Goal: Find specific page/section: Find specific page/section

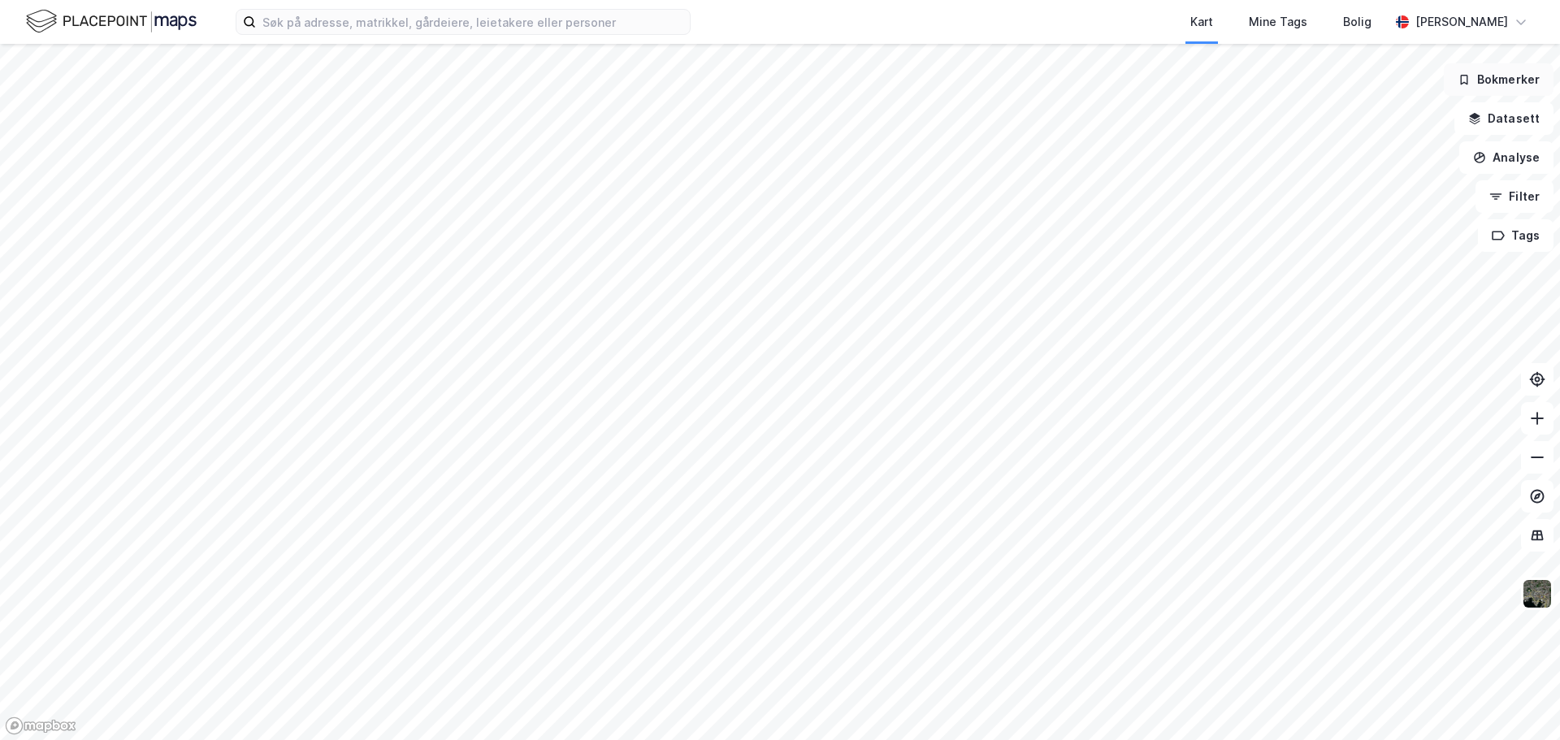
click at [1512, 86] on button "Bokmerker" at bounding box center [1499, 79] width 110 height 32
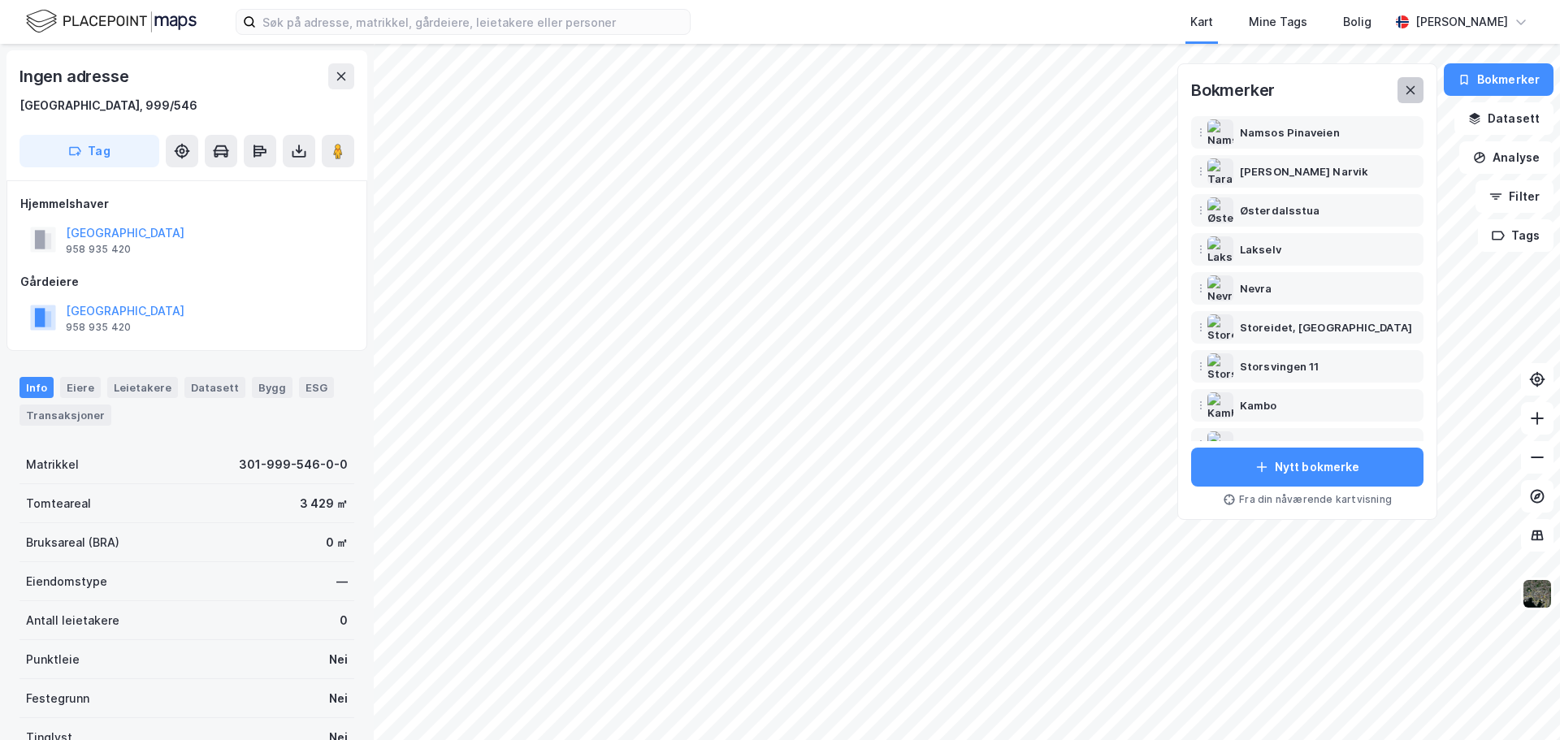
click at [1410, 93] on icon at bounding box center [1410, 90] width 13 height 13
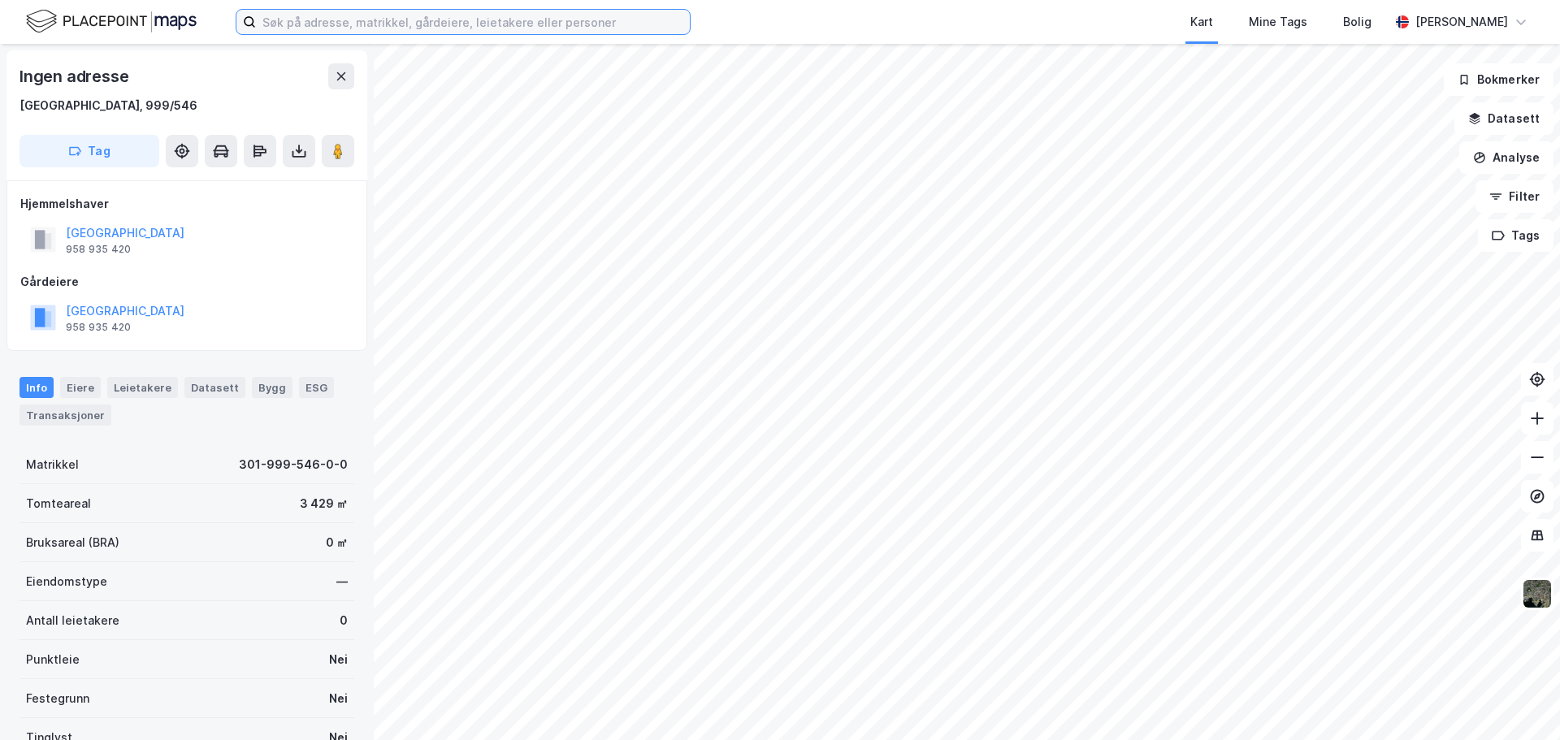
click at [292, 28] on input at bounding box center [473, 22] width 434 height 24
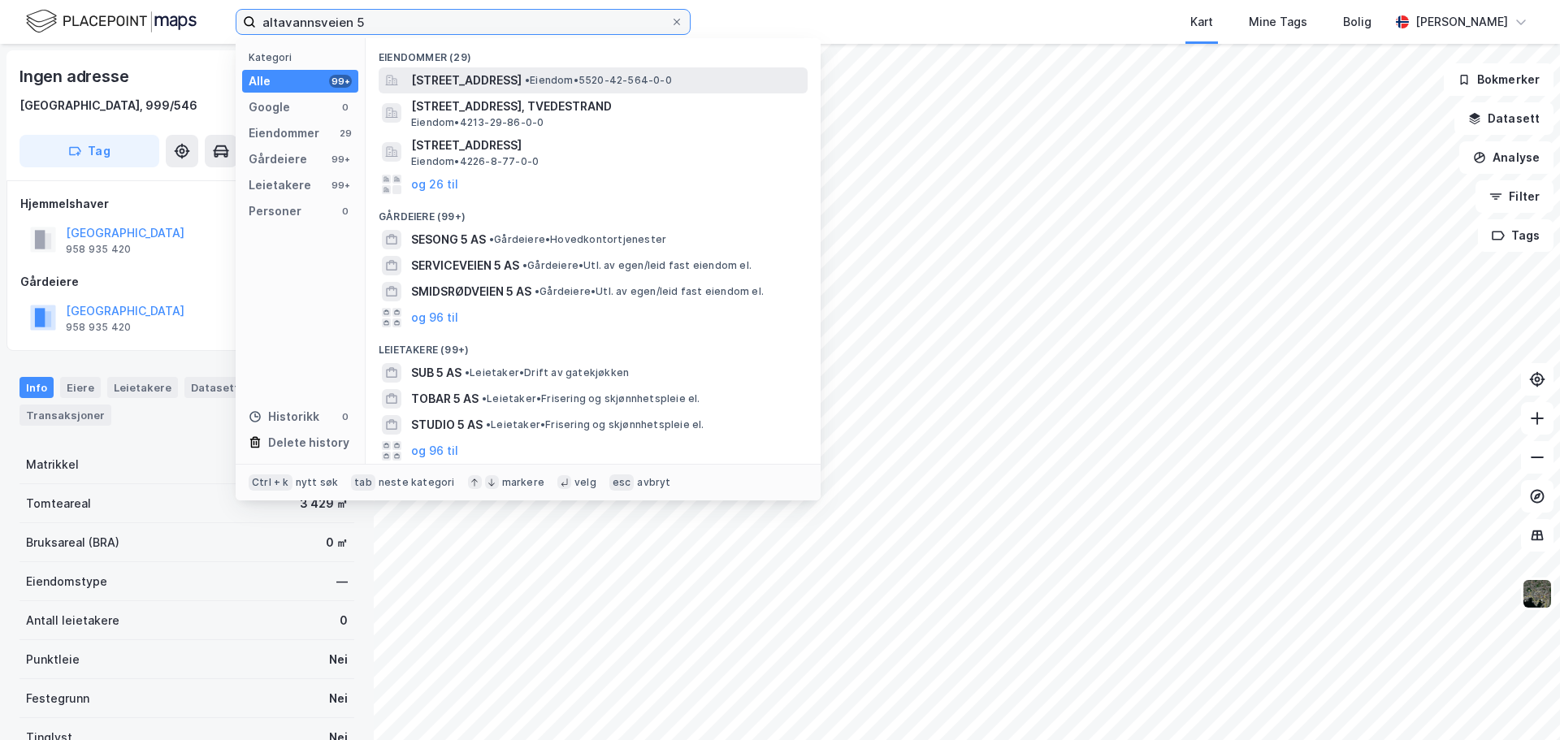
type input "altavannsveien 5"
click at [522, 84] on span "[STREET_ADDRESS]" at bounding box center [466, 80] width 110 height 19
